Goal: Information Seeking & Learning: Learn about a topic

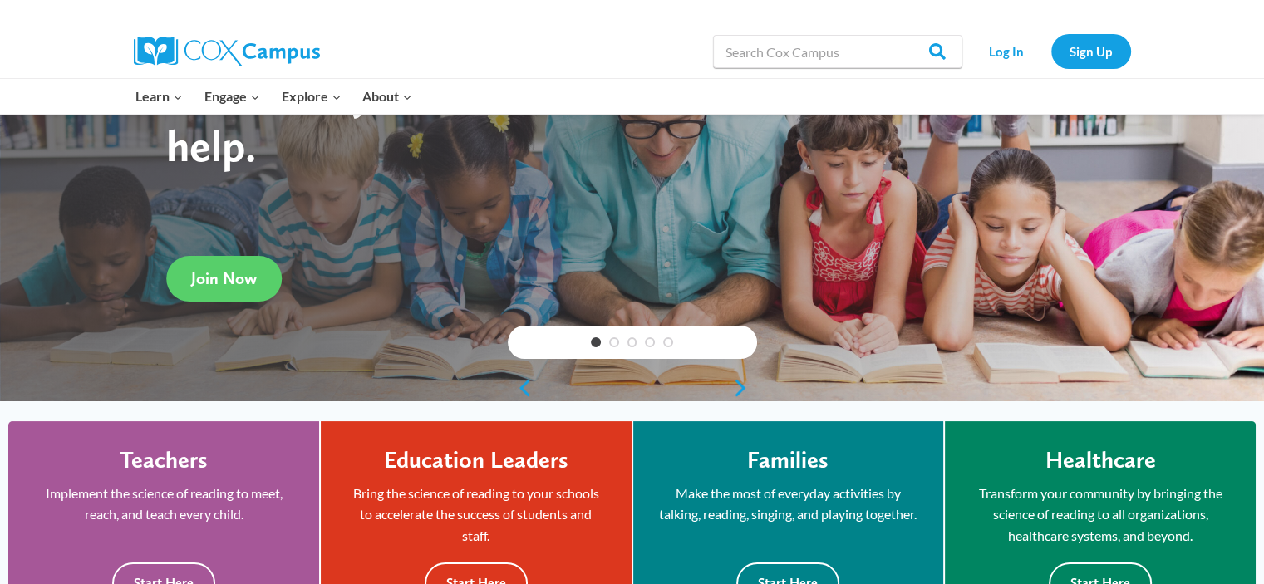
scroll to position [332, 0]
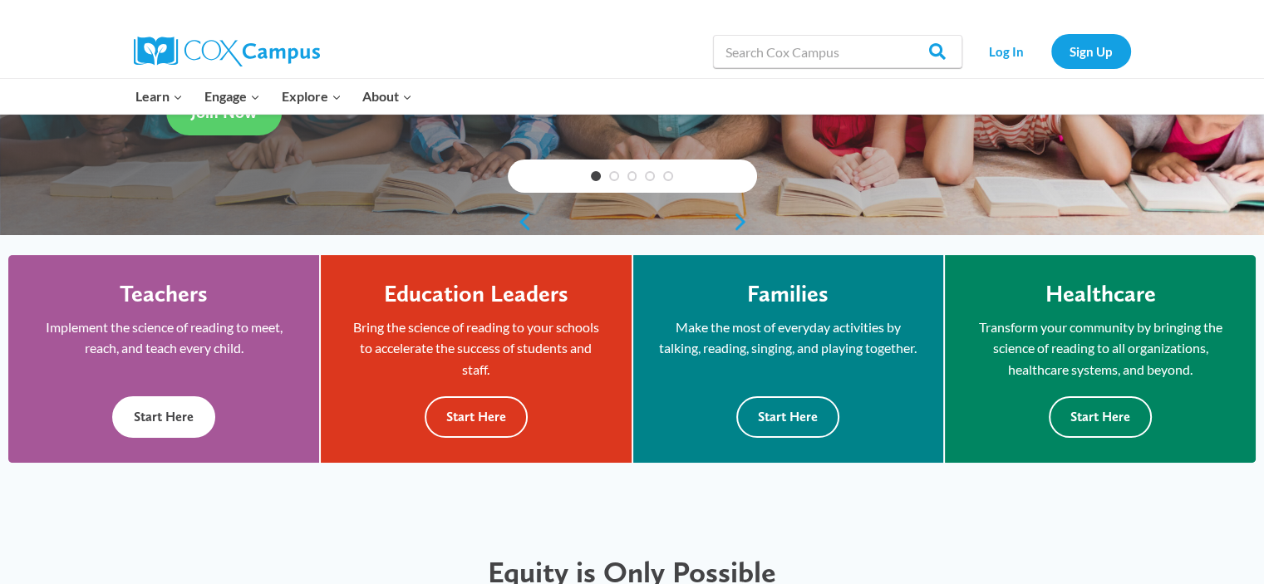
click at [139, 416] on button "Start Here" at bounding box center [163, 416] width 103 height 41
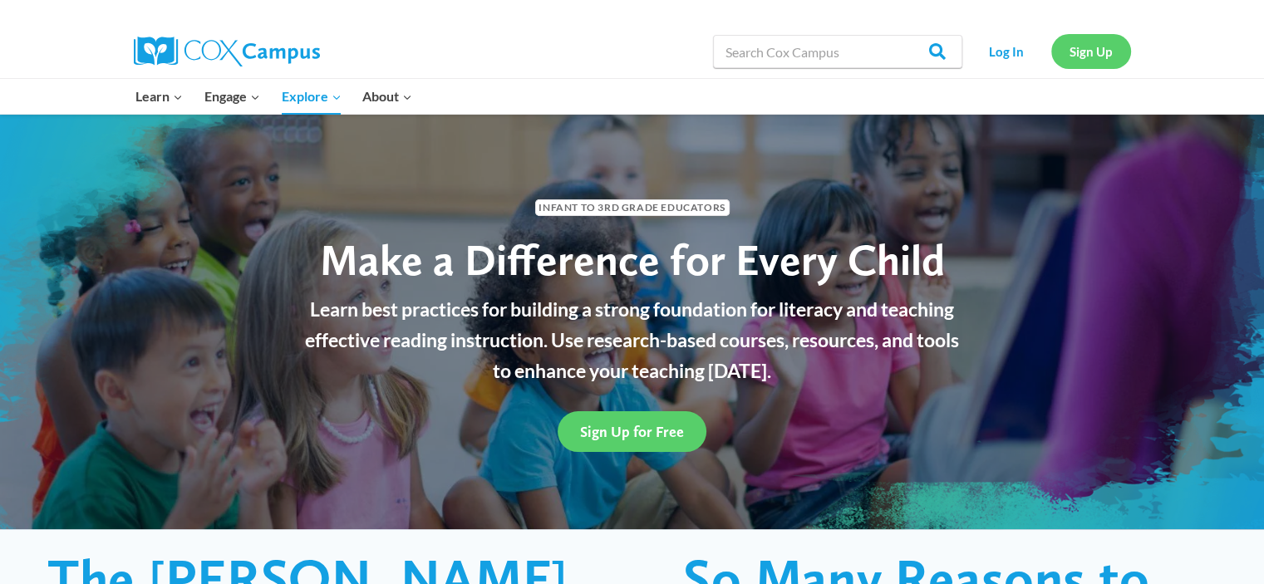
click at [1094, 49] on link "Sign Up" at bounding box center [1091, 51] width 80 height 34
